Goal: Complete application form

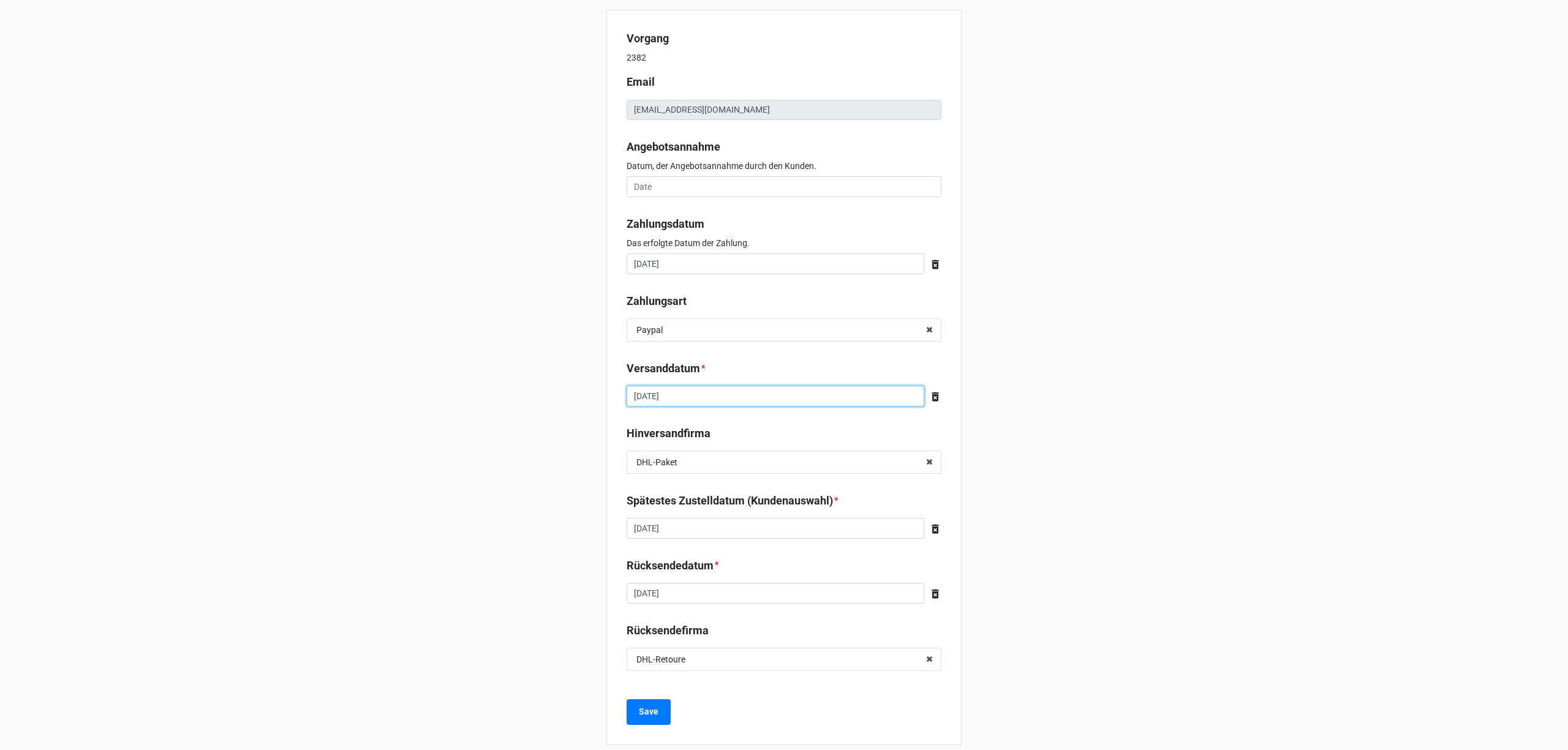
click at [745, 393] on input "September 30, 2025" at bounding box center [775, 396] width 298 height 21
click at [664, 520] on td "29" at bounding box center [661, 526] width 21 height 17
type input "September 29, 2025"
click at [645, 709] on b "Save" at bounding box center [649, 712] width 19 height 13
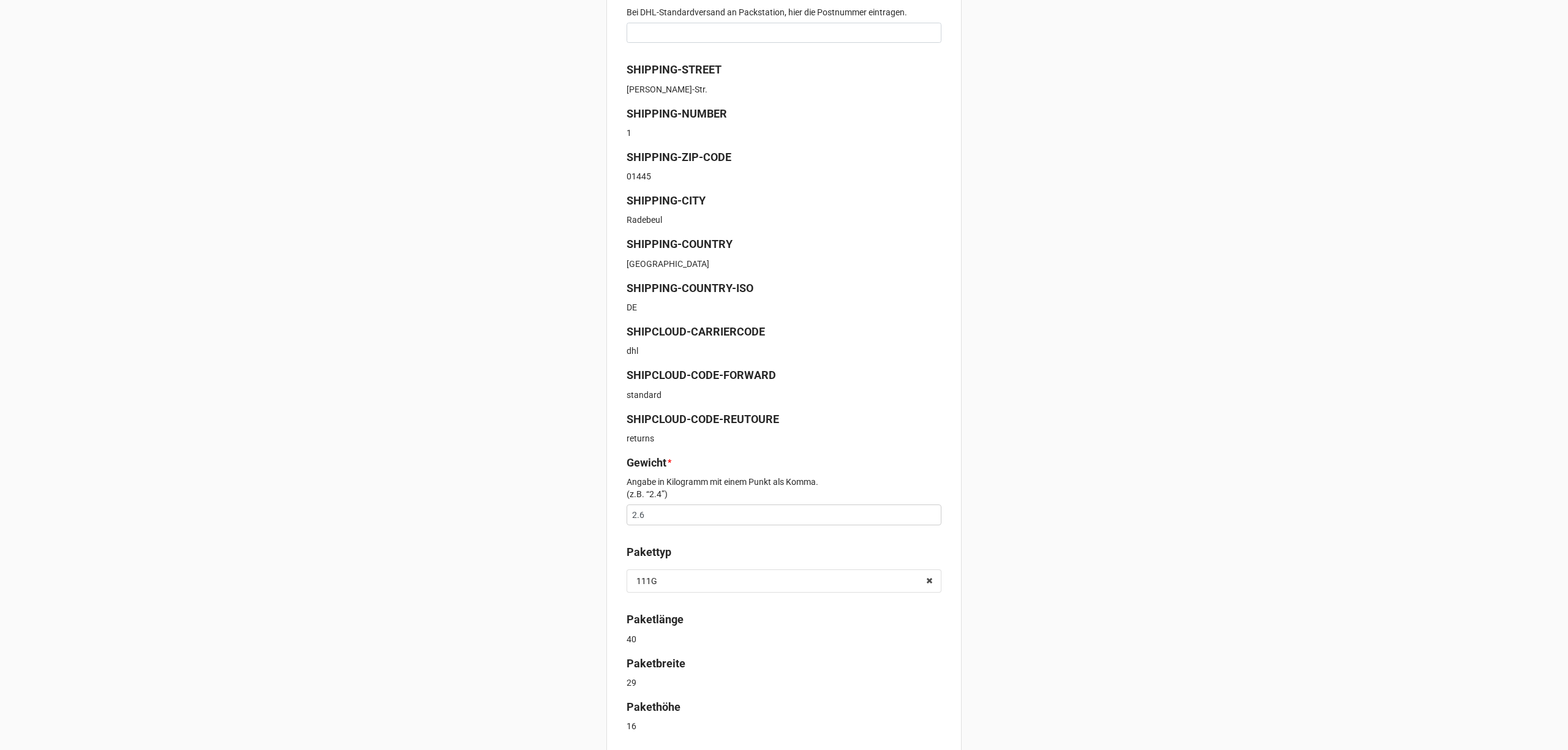
scroll to position [310, 0]
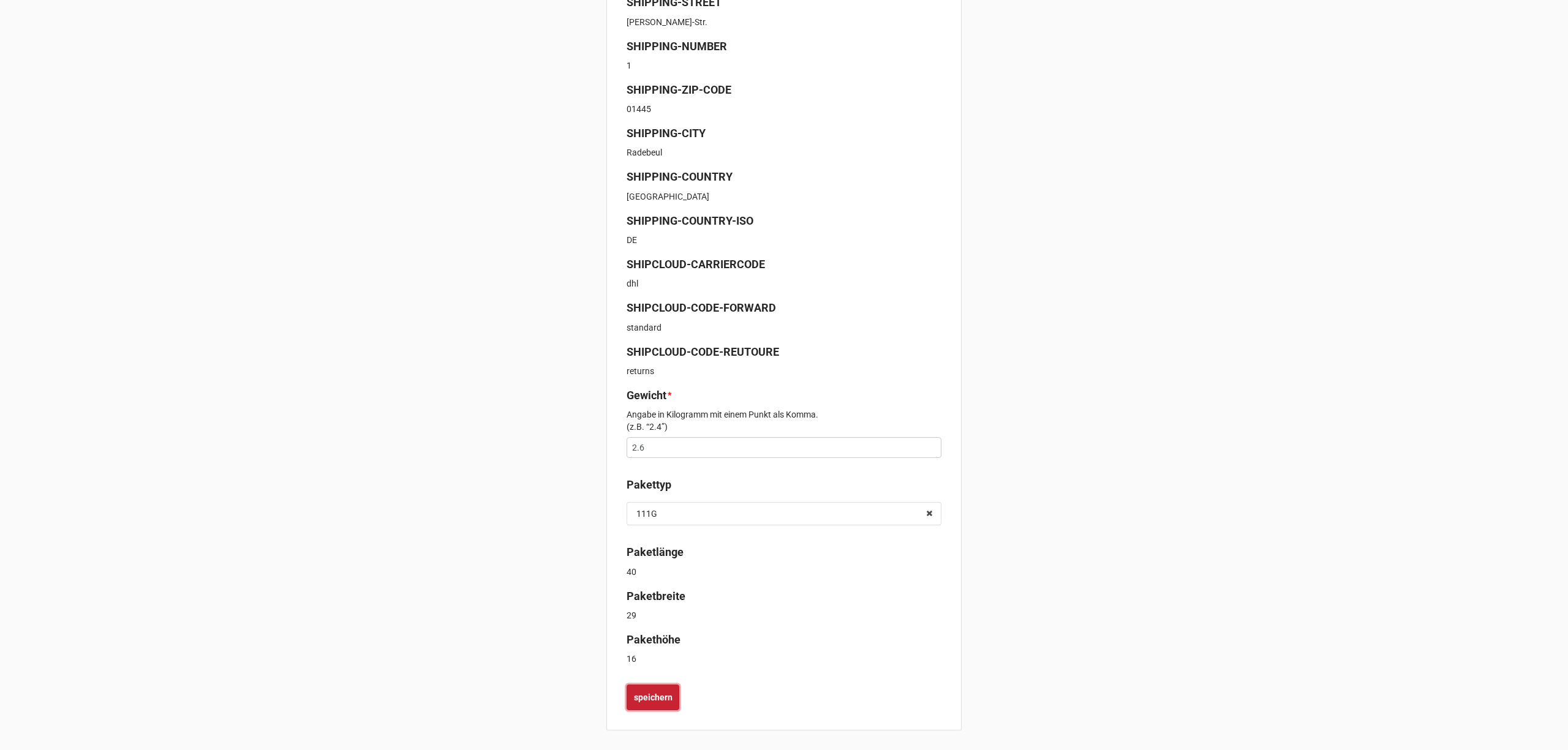
click at [662, 692] on b "speichern" at bounding box center [652, 698] width 38 height 13
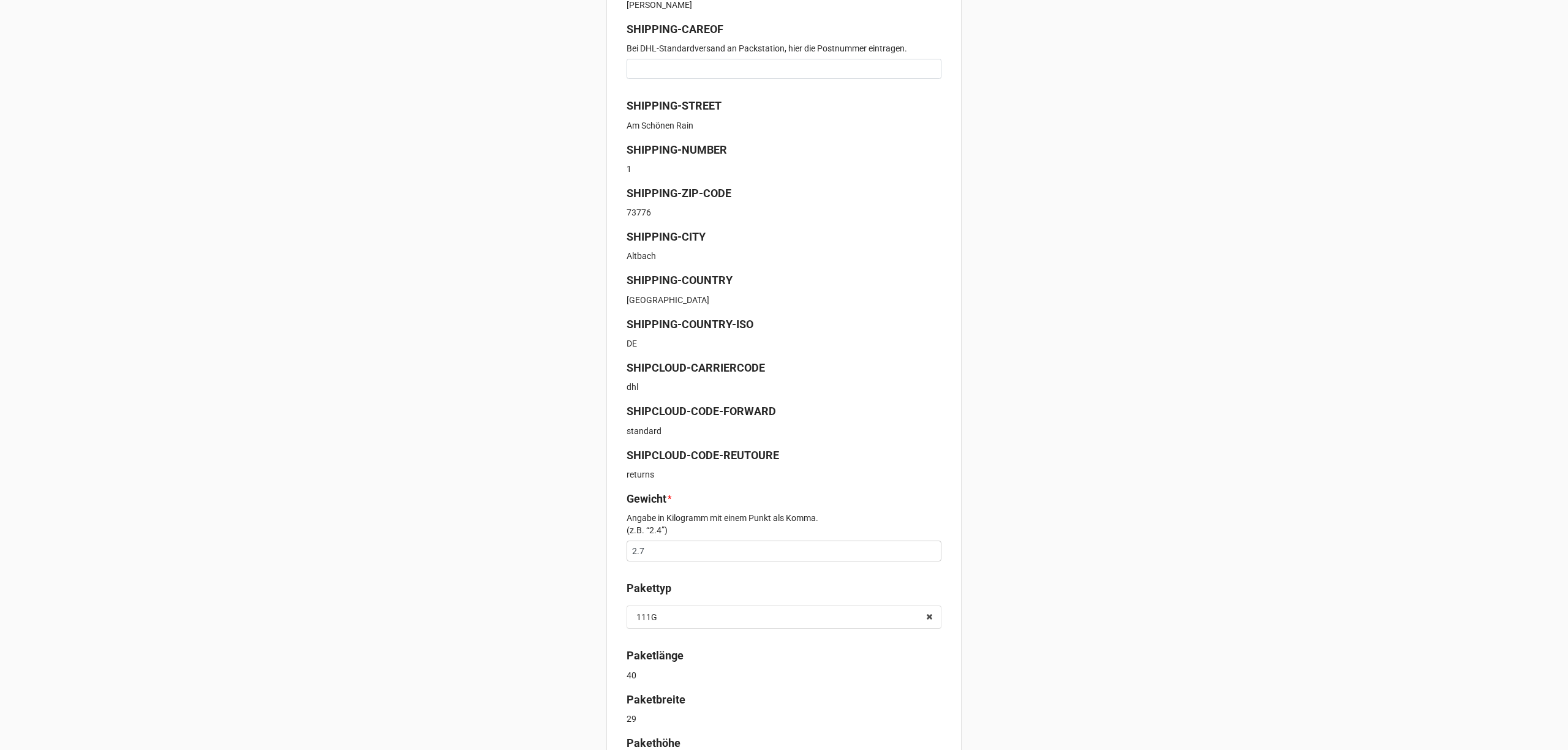
scroll to position [310, 0]
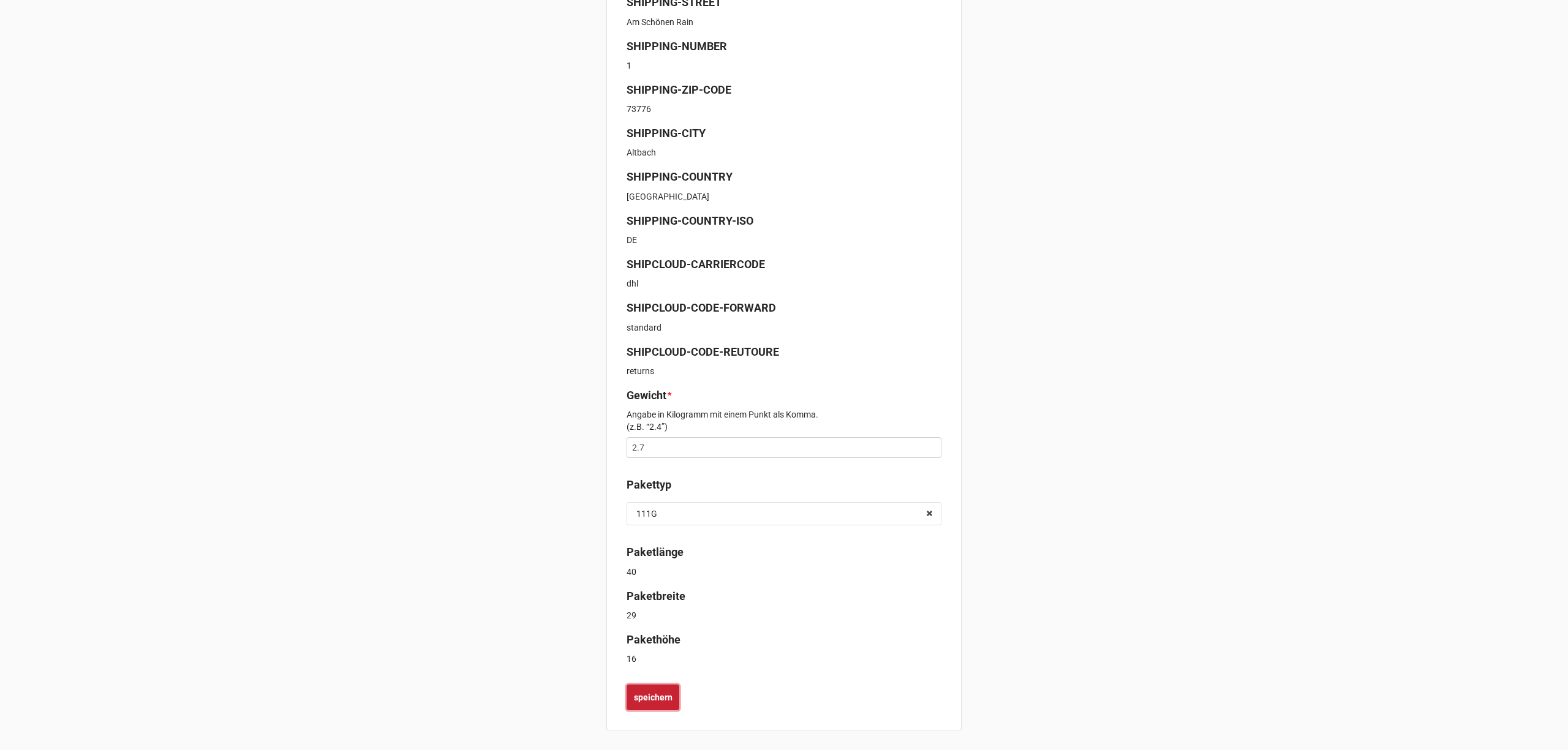
click at [652, 697] on b "speichern" at bounding box center [652, 698] width 38 height 13
